Goal: Task Accomplishment & Management: Manage account settings

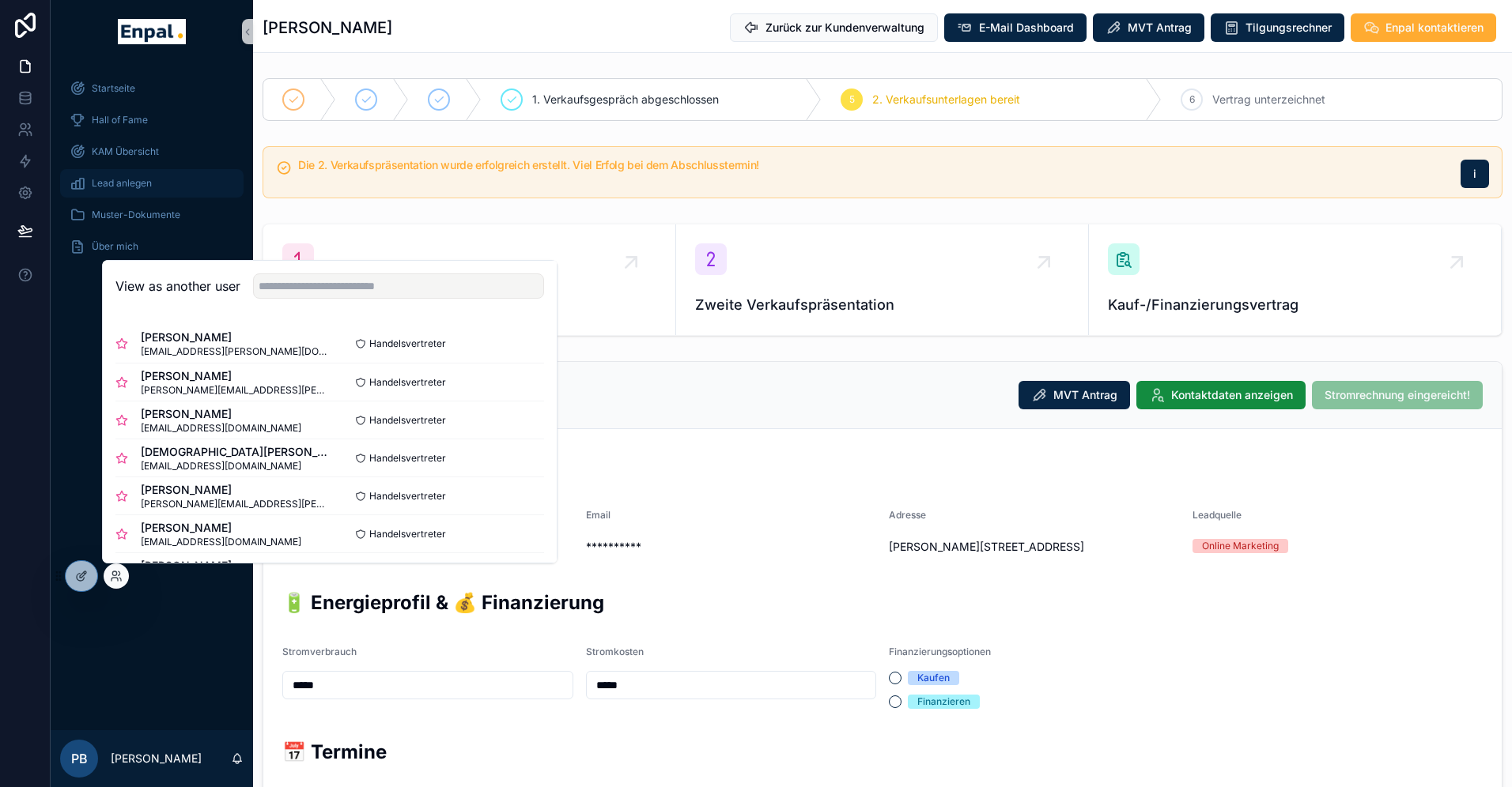
scroll to position [142, 0]
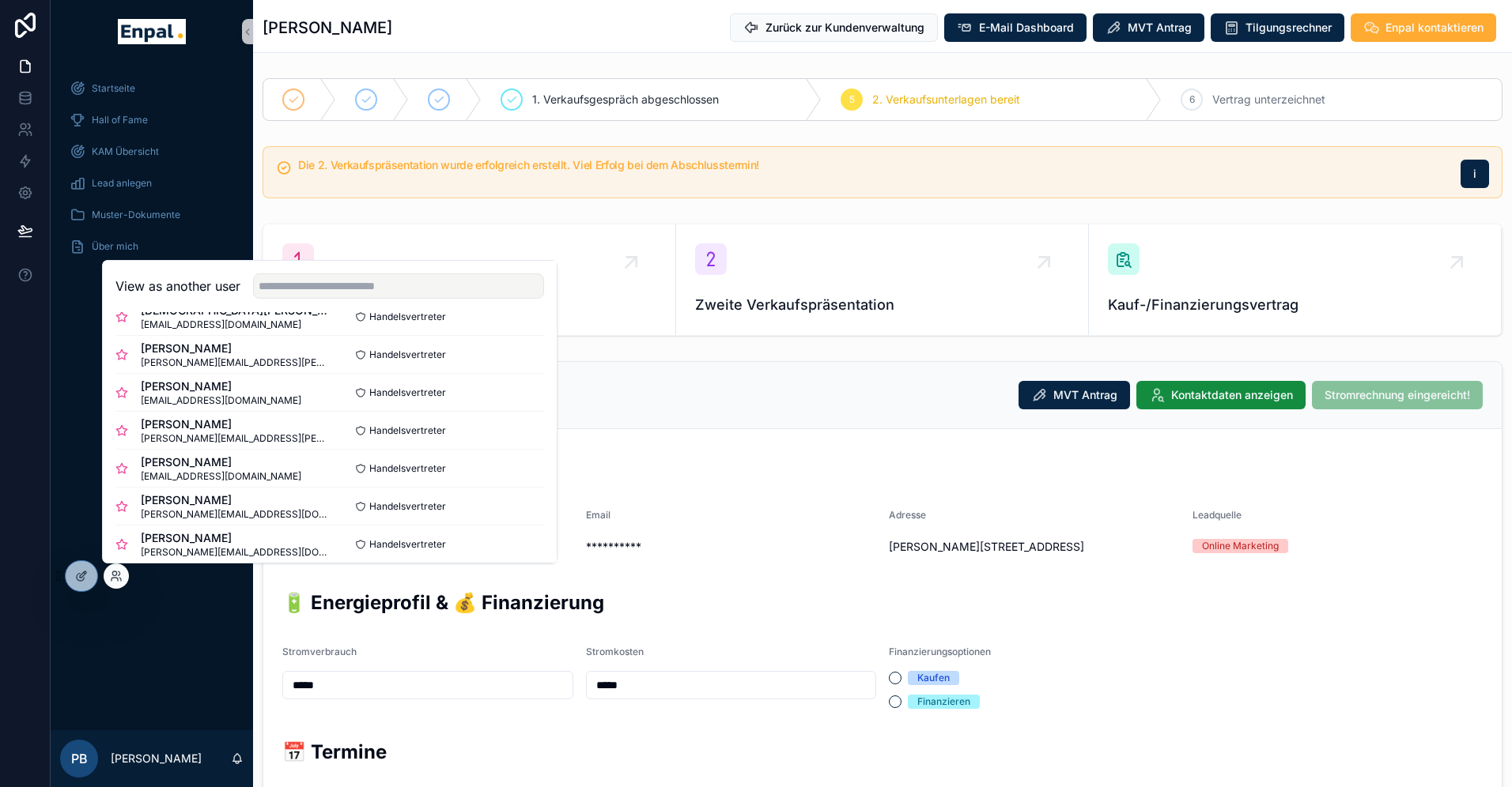
click at [78, 408] on div "Startseite Hall of Fame KAM Übersicht Lead anlegen Muster-Dokumente Über mich" at bounding box center [151, 397] width 202 height 667
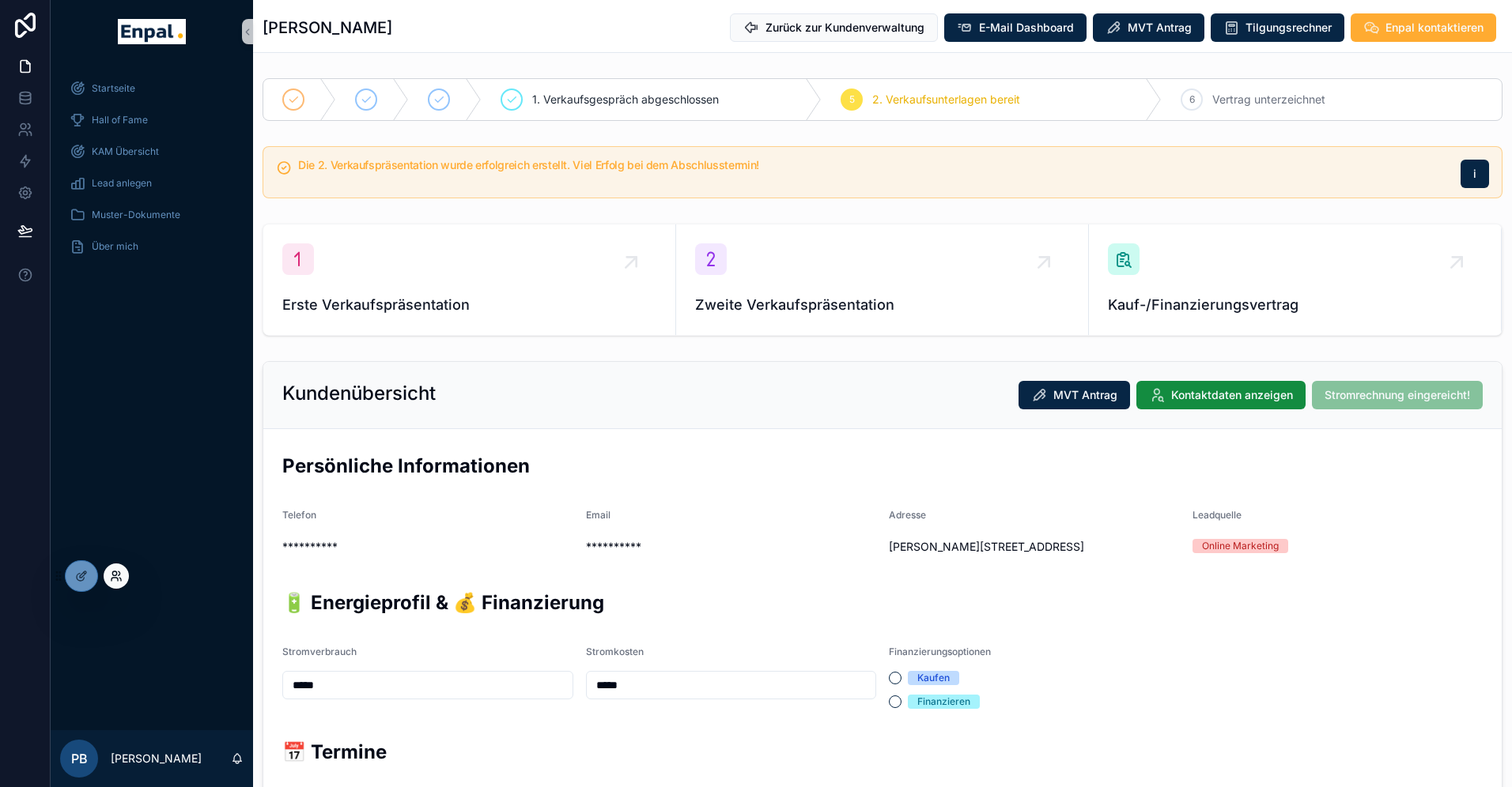
click at [113, 577] on icon at bounding box center [115, 578] width 7 height 3
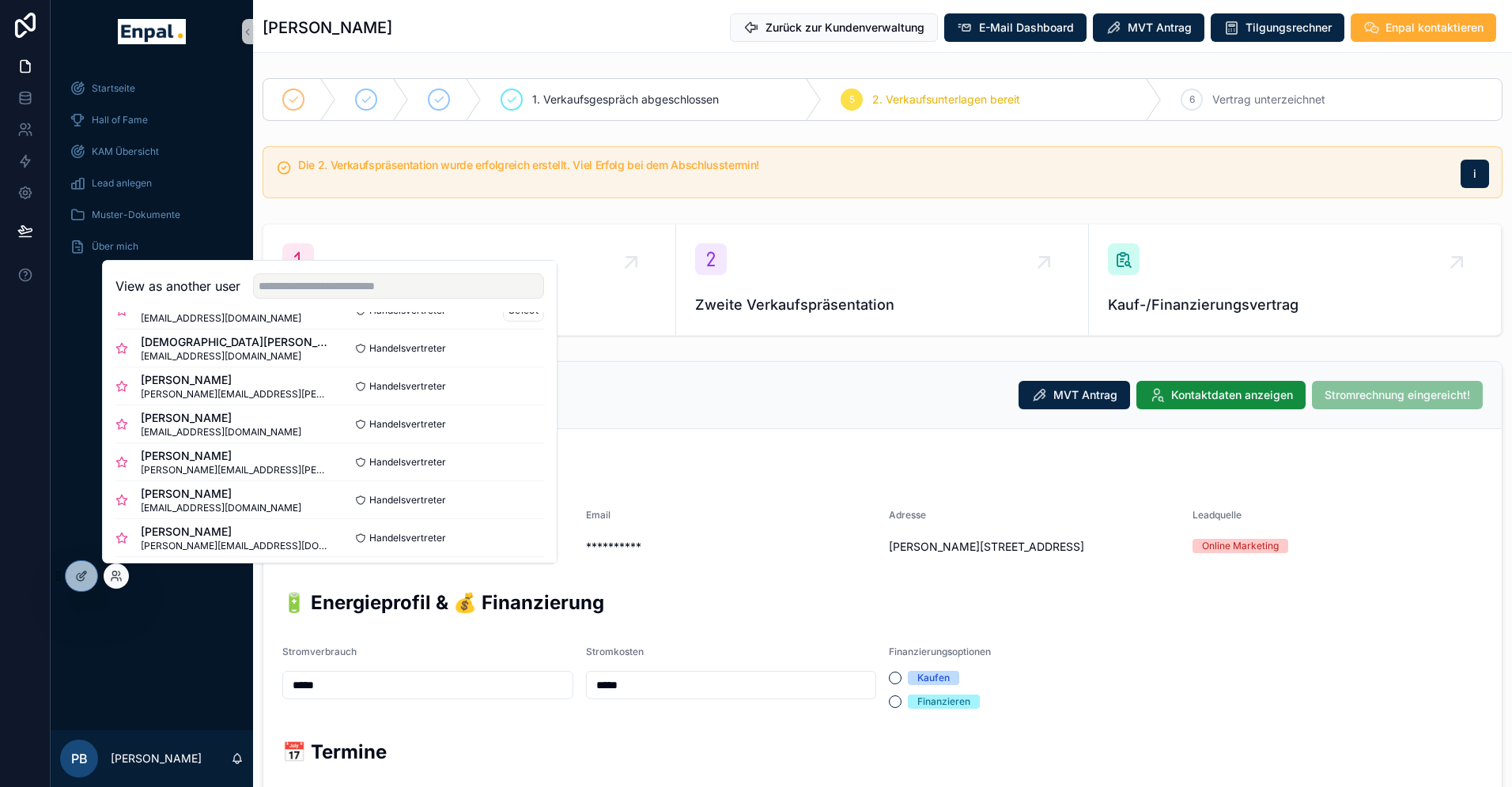
scroll to position [202, 0]
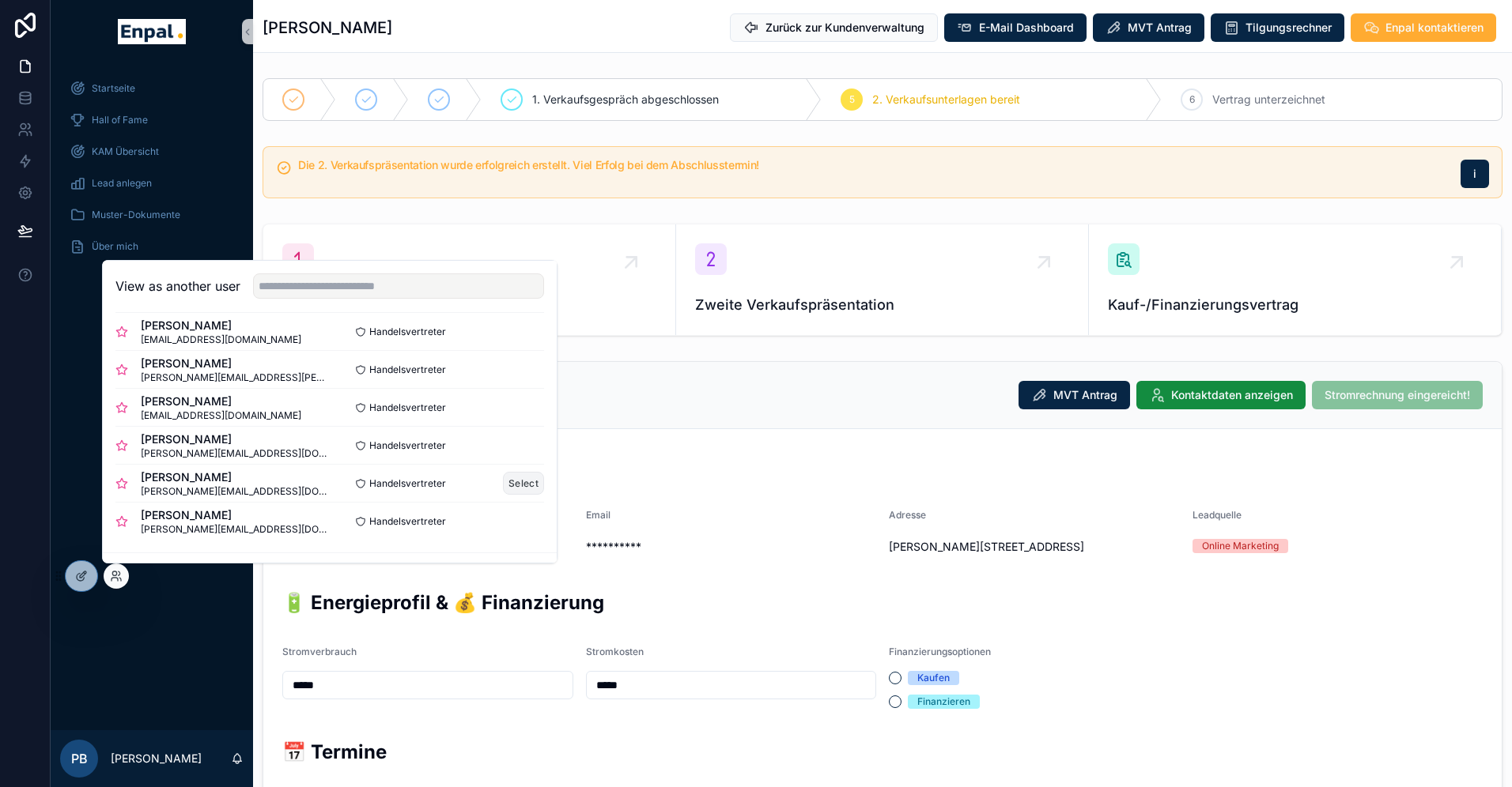
click at [515, 489] on button "Select" at bounding box center [524, 483] width 41 height 23
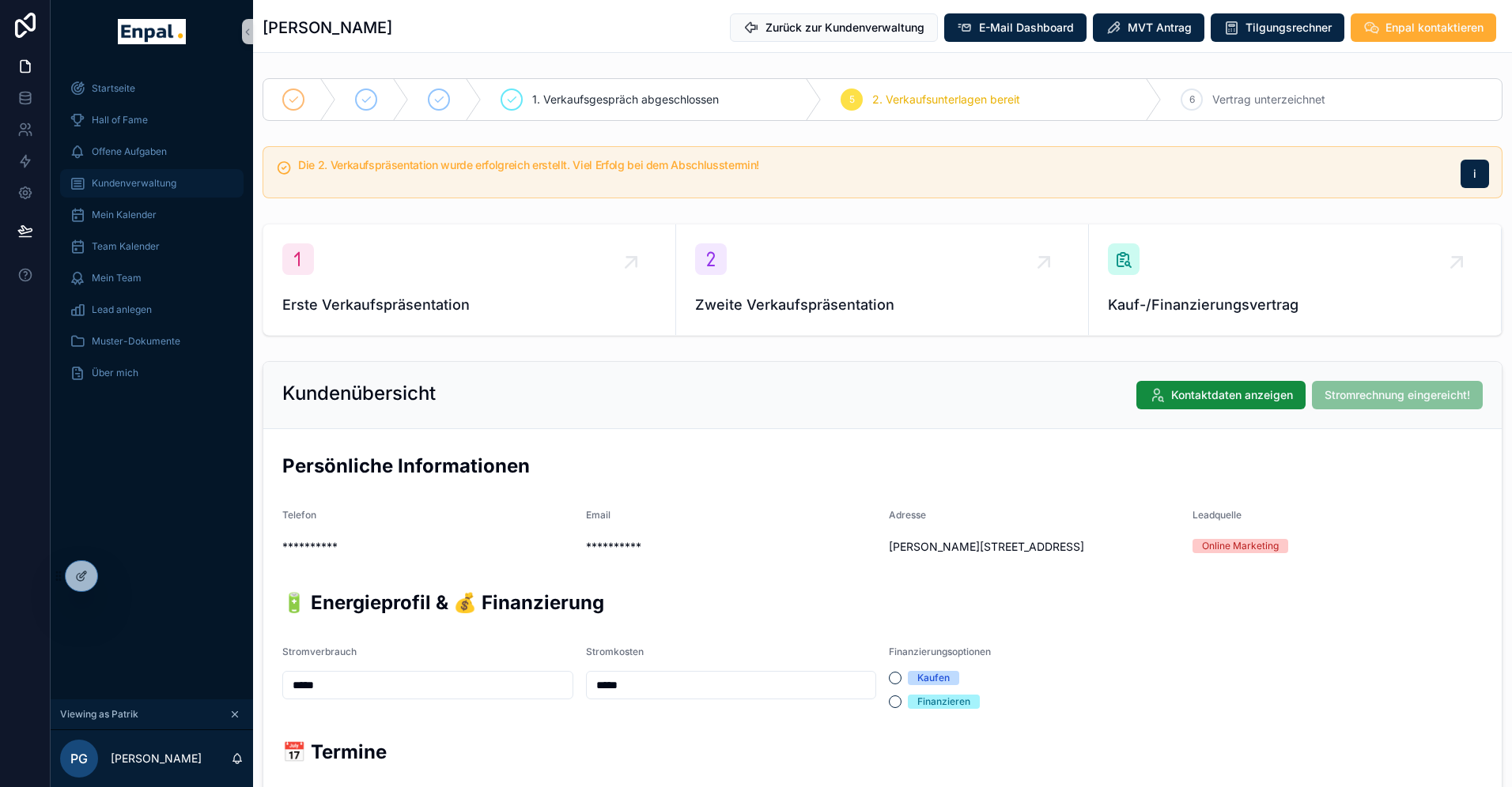
click at [159, 181] on span "Kundenverwaltung" at bounding box center [133, 183] width 85 height 13
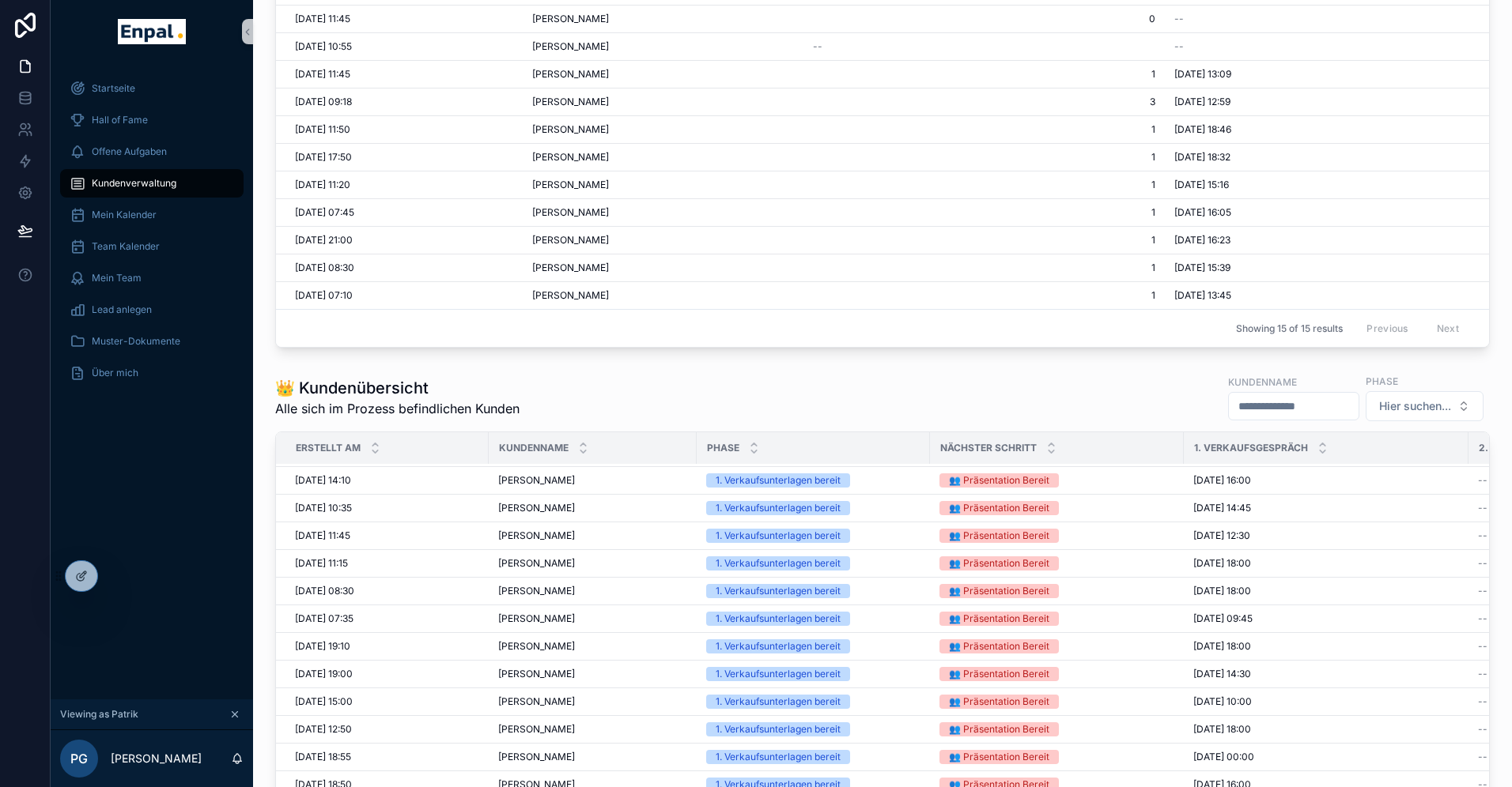
scroll to position [908, 0]
click at [546, 647] on span "Reinhold Thiede" at bounding box center [537, 649] width 76 height 13
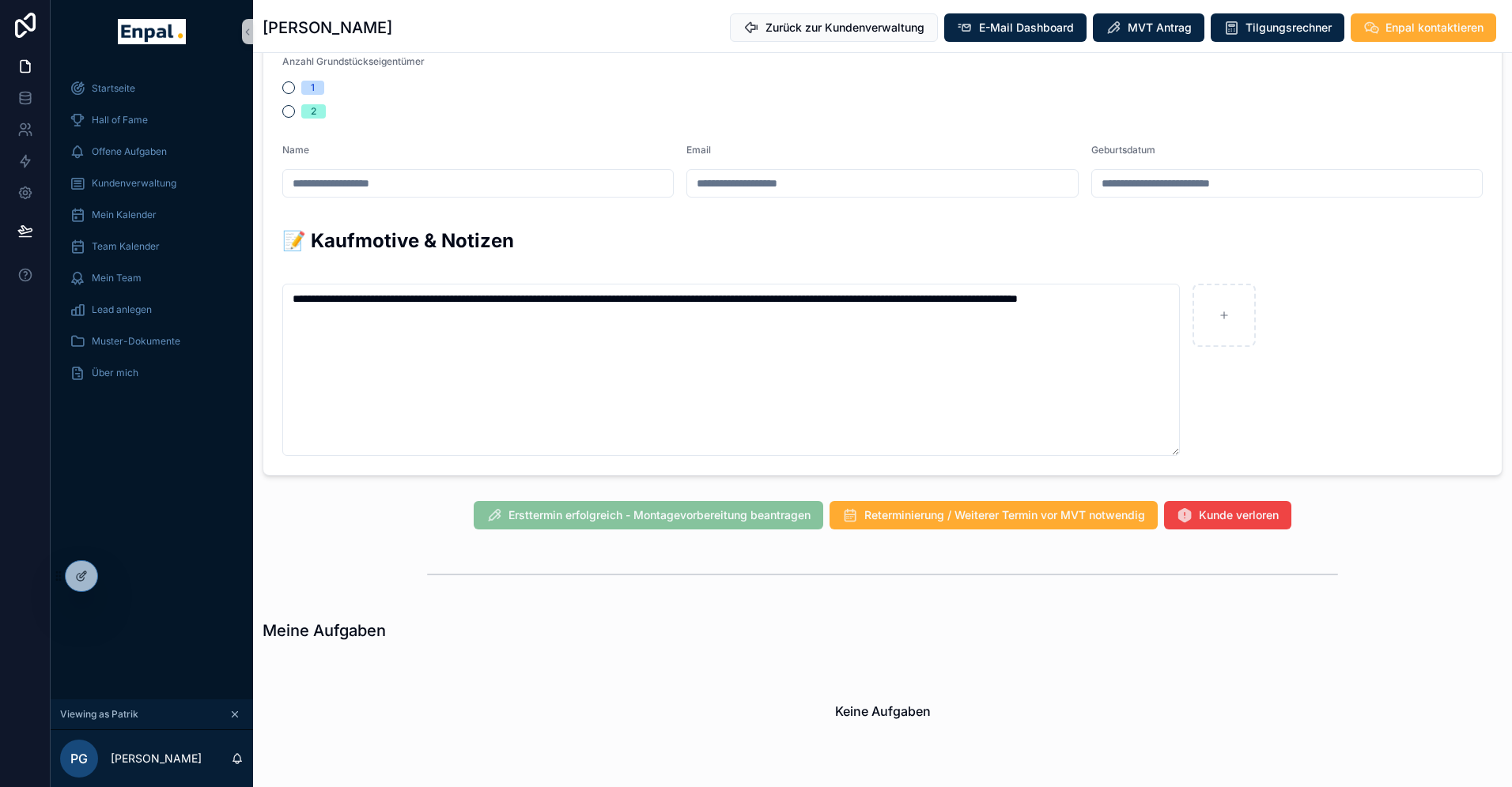
scroll to position [929, 0]
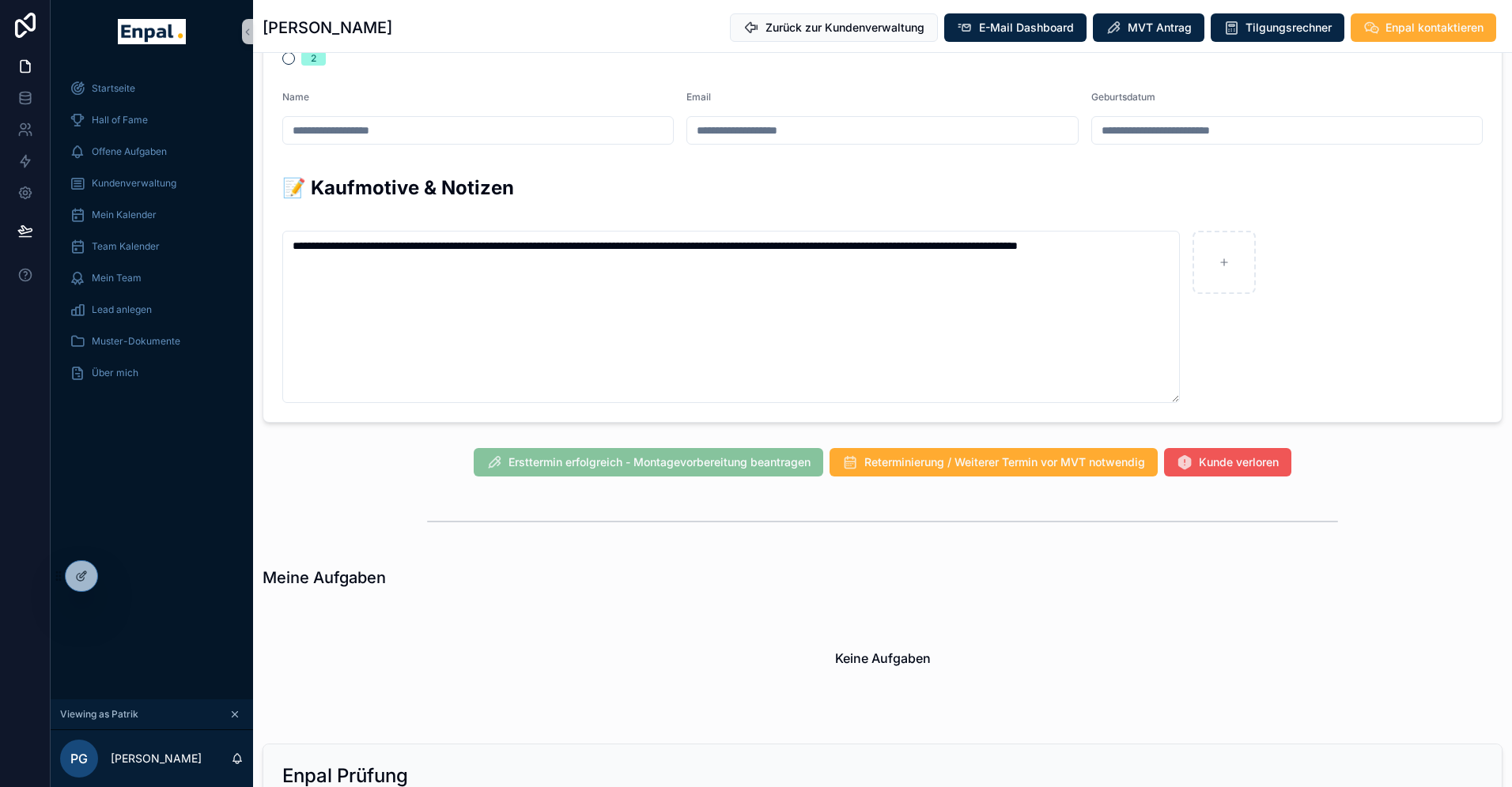
click at [1232, 456] on div "**********" at bounding box center [781, 393] width 1462 height 787
click at [1235, 456] on span "Kunde verloren" at bounding box center [1239, 462] width 80 height 16
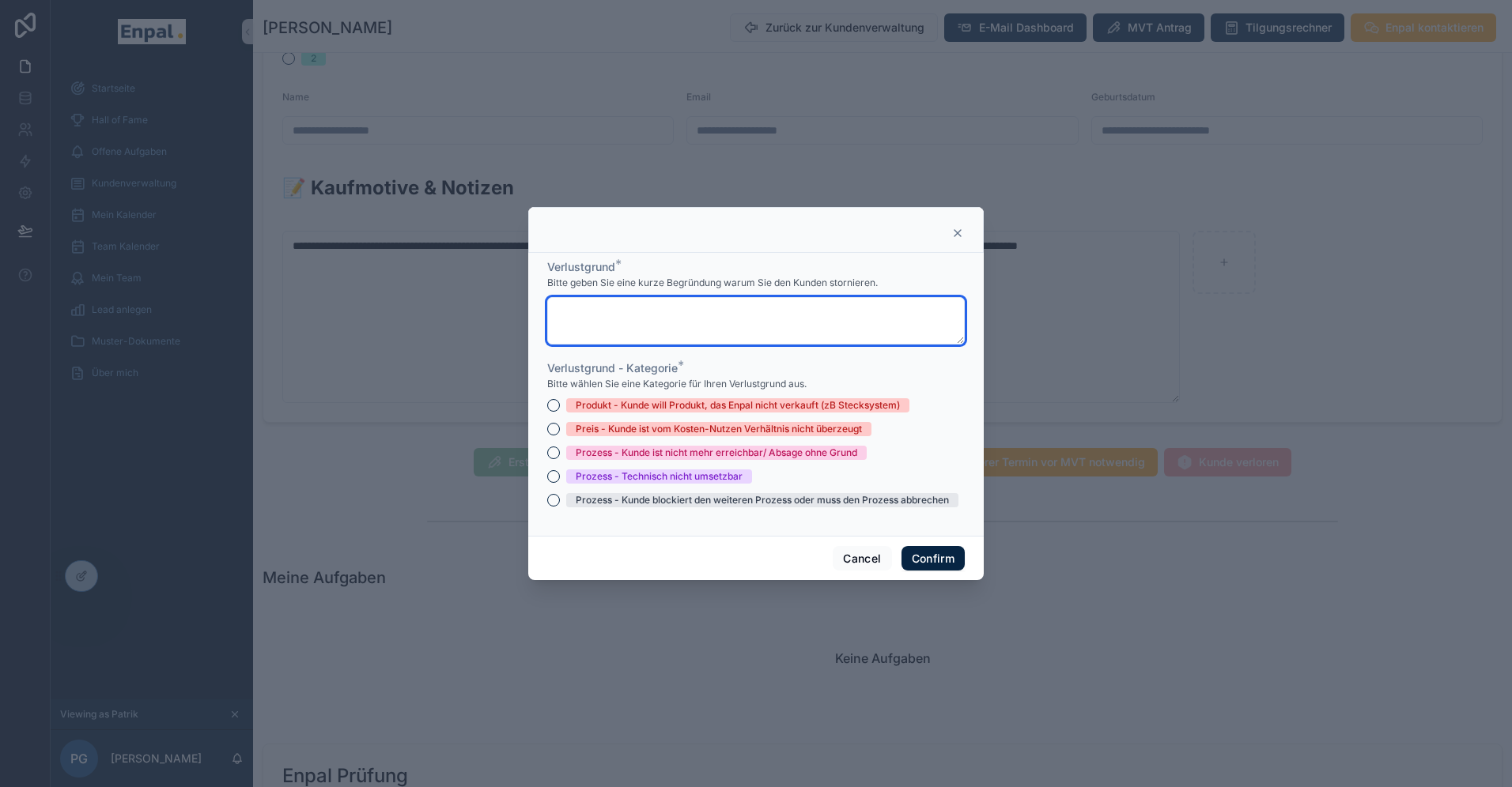
click at [669, 327] on textarea at bounding box center [756, 320] width 417 height 47
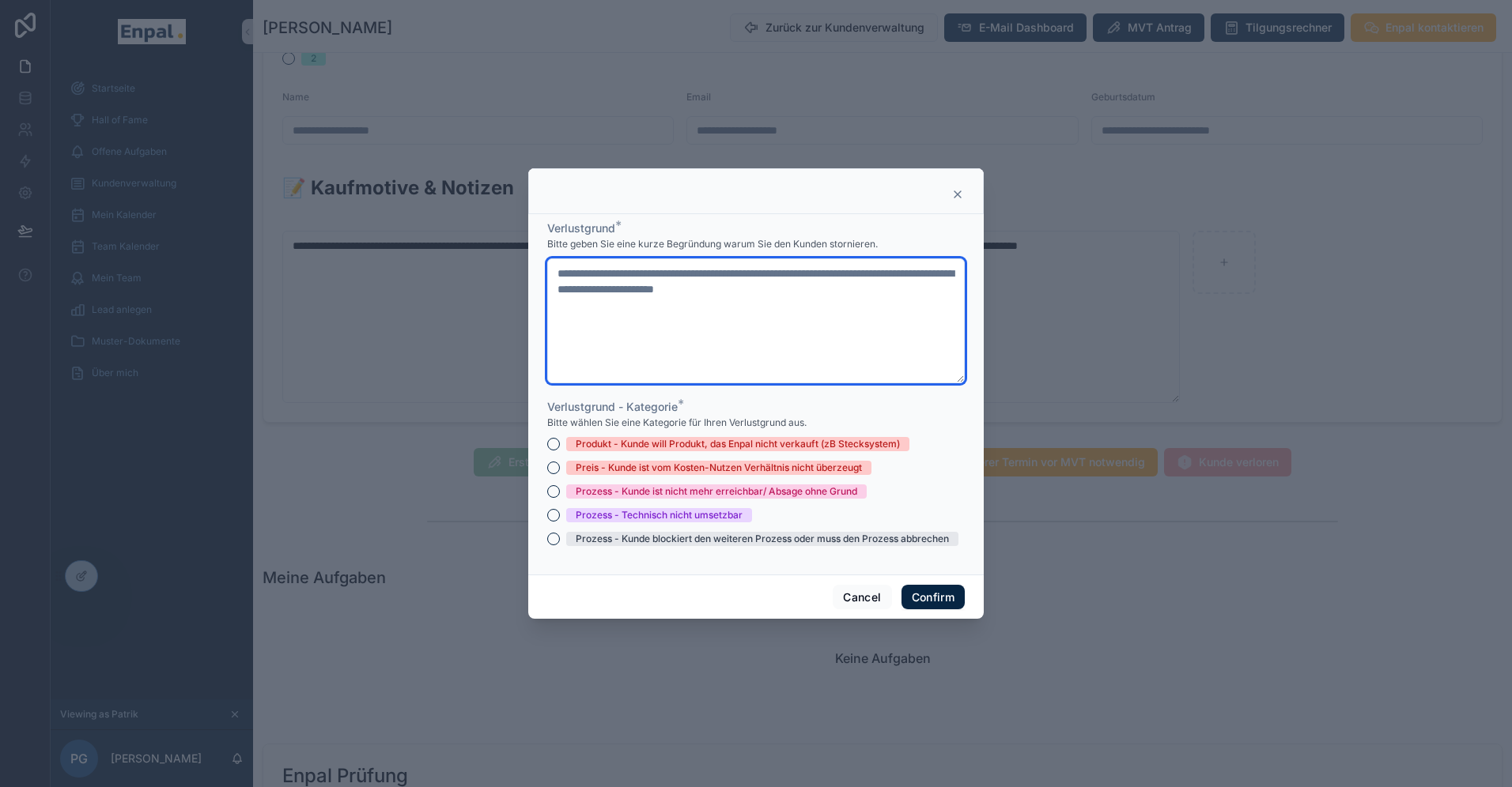
type textarea "**********"
click at [661, 516] on div "Prozess - Technisch nicht umsetzbar" at bounding box center [659, 515] width 167 height 14
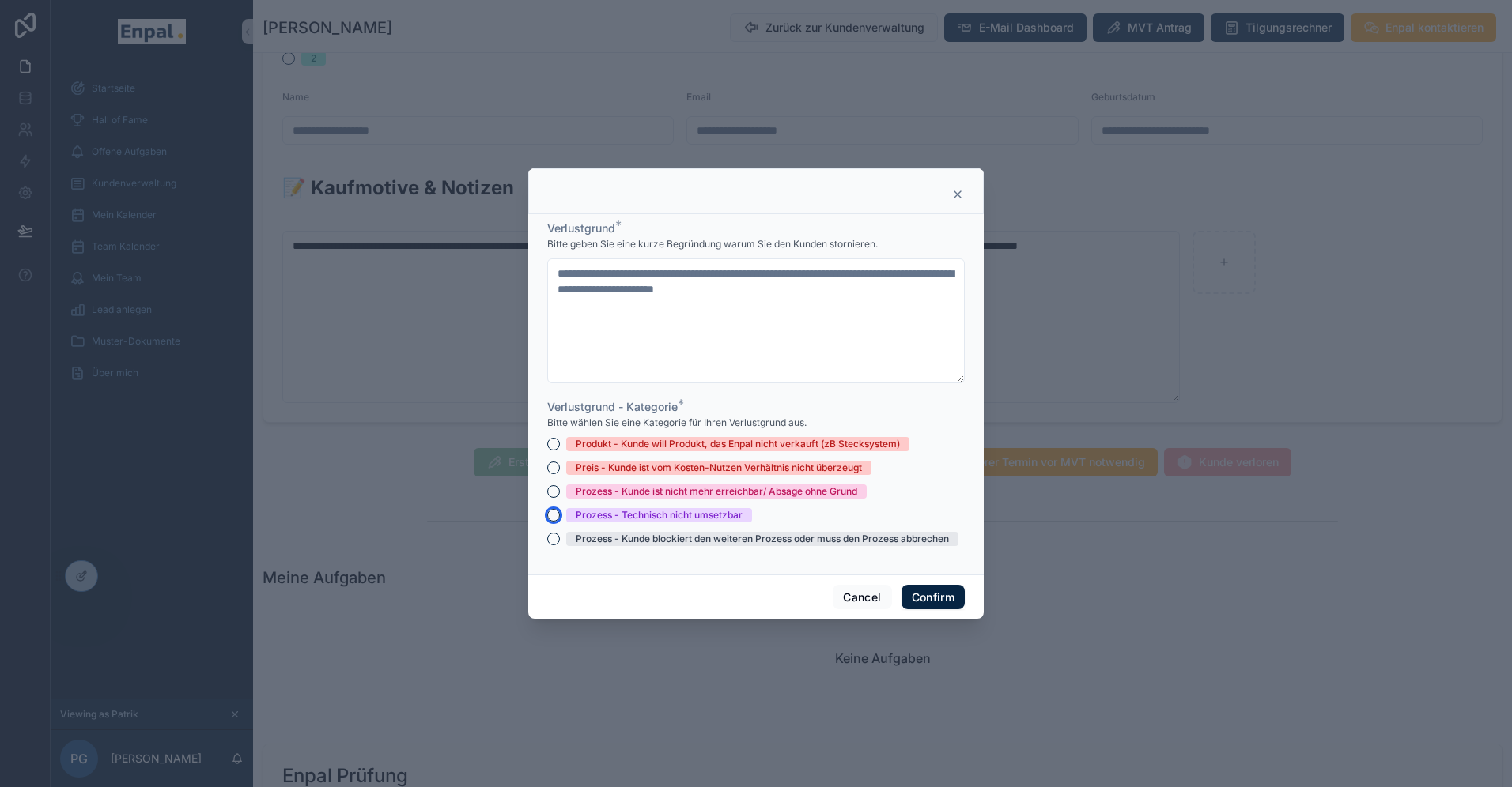
click at [560, 516] on button "Prozess - Technisch nicht umsetzbar" at bounding box center [553, 516] width 13 height 13
click at [924, 594] on button "Confirm" at bounding box center [933, 597] width 63 height 25
